Goal: Information Seeking & Learning: Learn about a topic

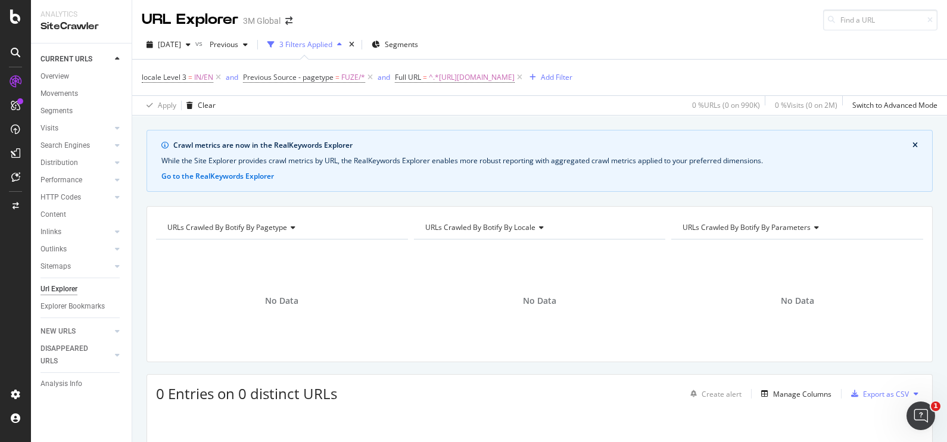
click at [912, 146] on icon "close banner" at bounding box center [914, 145] width 5 height 7
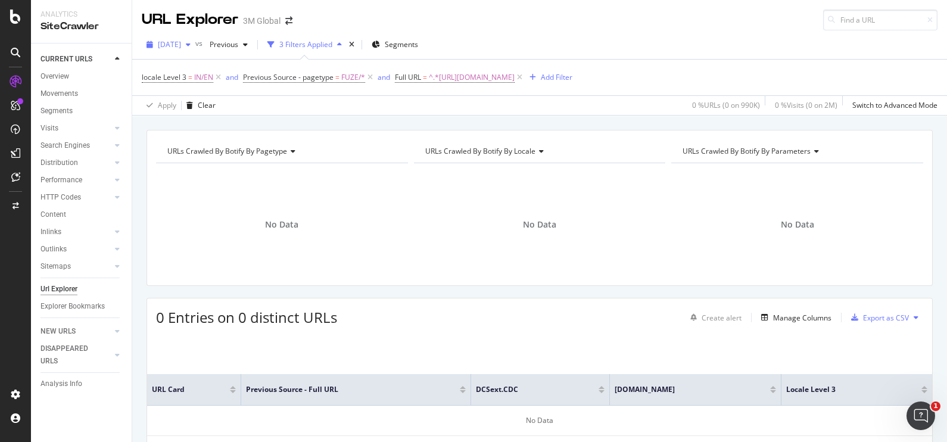
click at [181, 48] on span "[DATE]" at bounding box center [169, 44] width 23 height 10
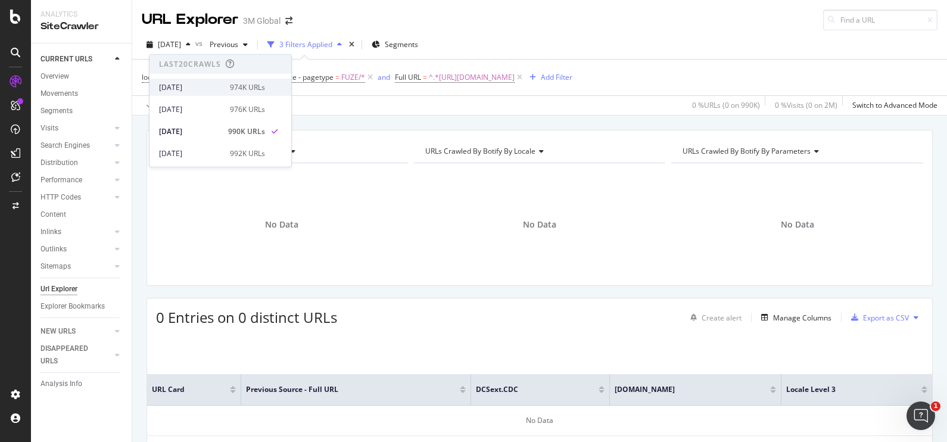
click at [230, 90] on div "974K URLs" at bounding box center [247, 87] width 35 height 11
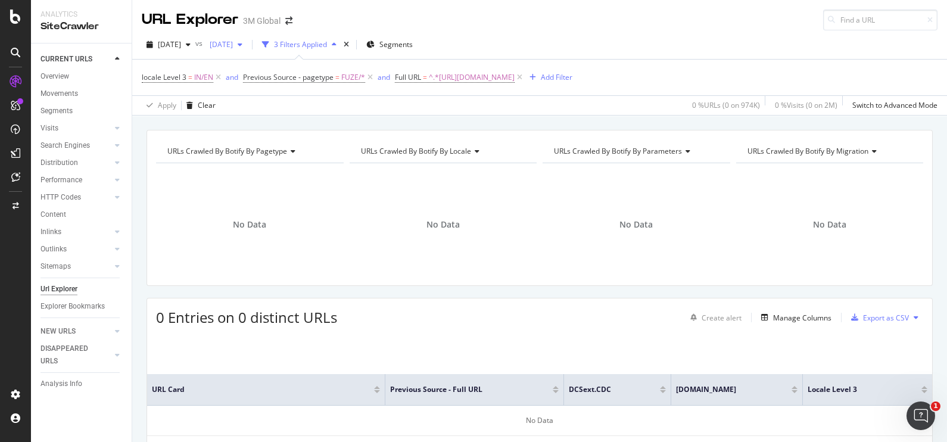
click at [233, 45] on span "[DATE]" at bounding box center [219, 44] width 28 height 10
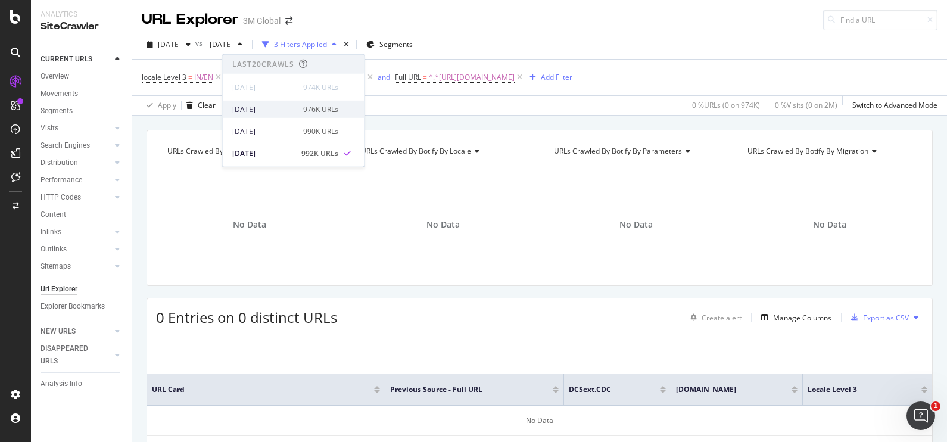
click at [277, 113] on div "[DATE]" at bounding box center [264, 109] width 64 height 11
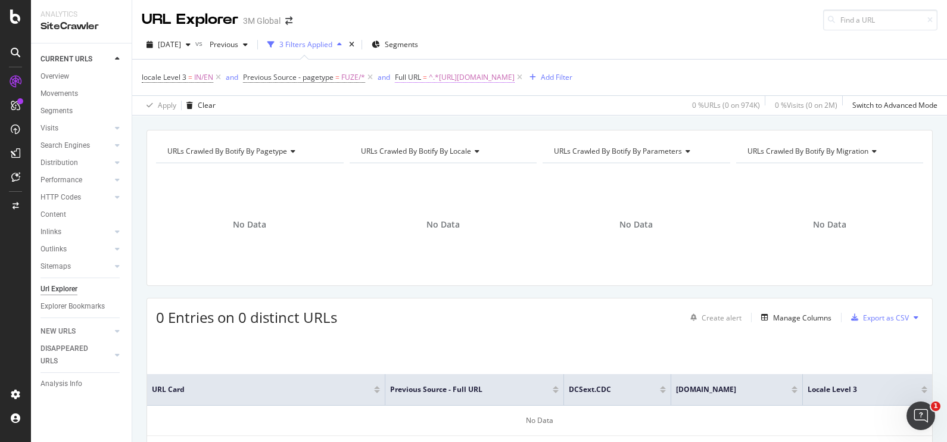
click at [514, 77] on span "^.*[URL][DOMAIN_NAME]" at bounding box center [472, 77] width 86 height 17
click at [529, 126] on icon at bounding box center [526, 126] width 7 height 8
click at [484, 129] on input "text" at bounding box center [471, 126] width 130 height 19
paste input "[URL][DOMAIN_NAME]"
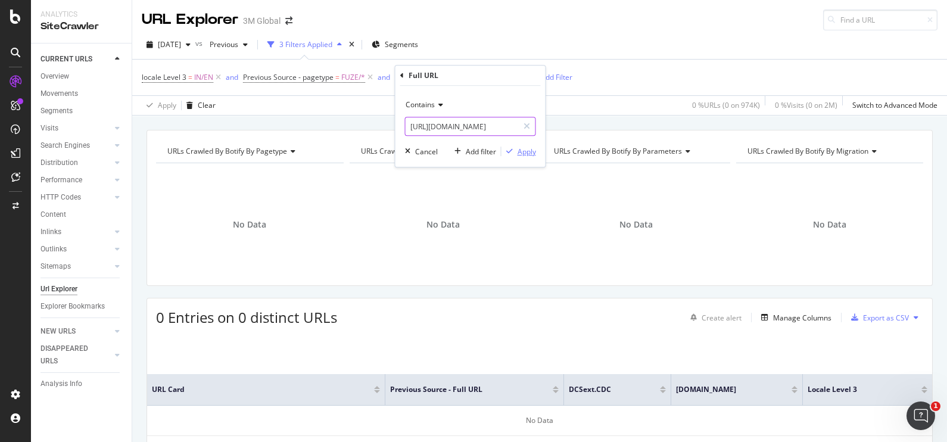
type input "[URL][DOMAIN_NAME]"
click at [518, 153] on div "Apply" at bounding box center [526, 151] width 18 height 10
click at [535, 38] on div "[DATE] vs Previous 3 Filters Applied Segments" at bounding box center [539, 47] width 815 height 24
click at [657, 289] on div "URLs Crawled By Botify By pagetype Chart (by Value) Table Expand Export as CSV …" at bounding box center [539, 324] width 815 height 388
